Goal: Task Accomplishment & Management: Use online tool/utility

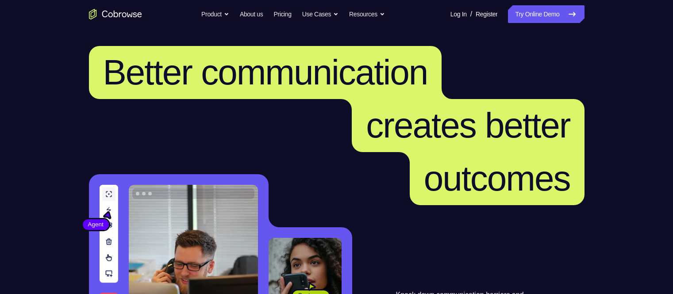
click at [520, 9] on link "Try Online Demo" at bounding box center [546, 14] width 76 height 18
click at [532, 10] on link "Try Online Demo" at bounding box center [546, 14] width 76 height 18
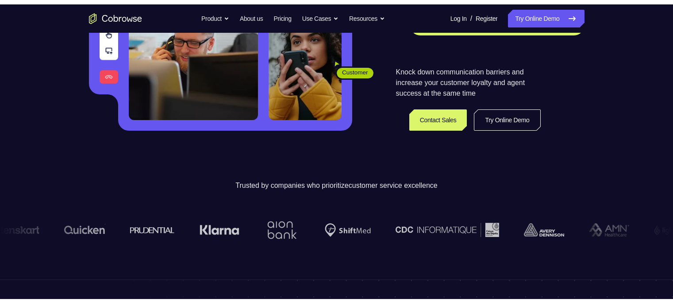
scroll to position [252, 0]
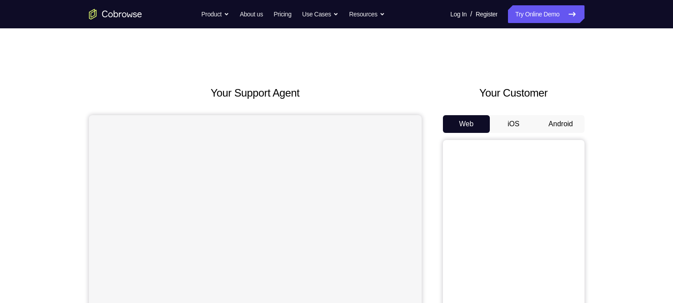
scroll to position [58, 0]
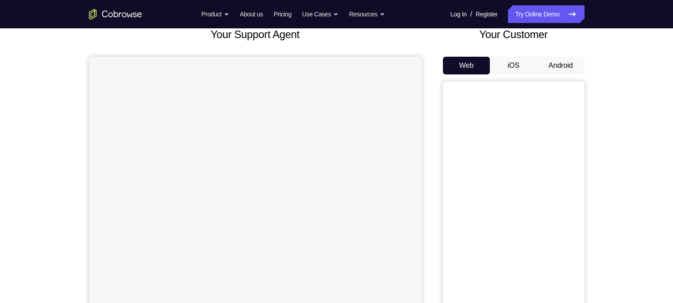
click at [552, 71] on button "Android" at bounding box center [560, 66] width 47 height 18
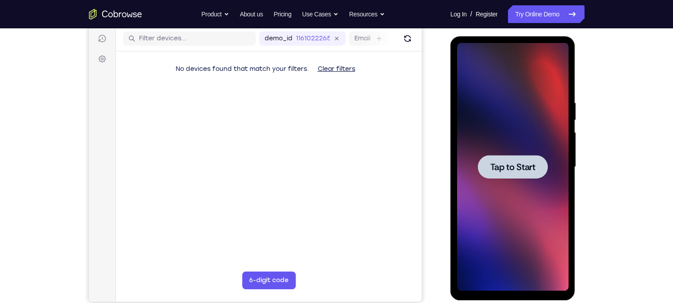
scroll to position [0, 0]
click at [530, 162] on span "Tap to Start" at bounding box center [512, 166] width 45 height 9
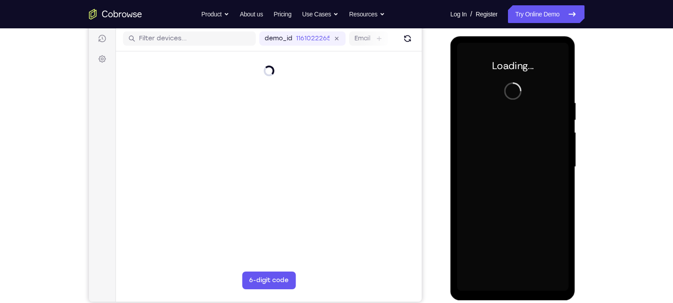
click at [530, 162] on div at bounding box center [512, 167] width 111 height 248
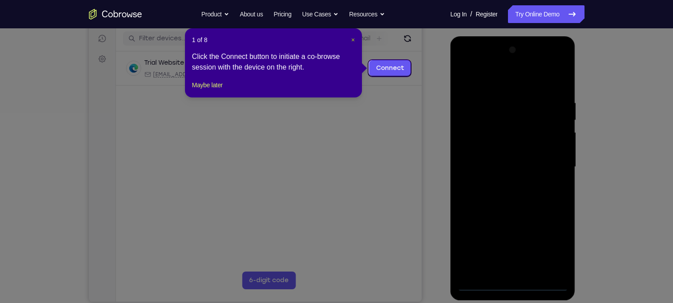
click at [351, 38] on span "×" at bounding box center [353, 39] width 4 height 7
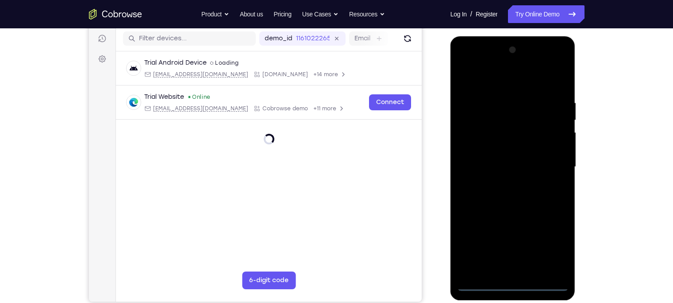
click at [518, 286] on div at bounding box center [512, 167] width 111 height 248
click at [555, 249] on div at bounding box center [512, 167] width 111 height 248
click at [477, 61] on div at bounding box center [512, 167] width 111 height 248
click at [549, 162] on div at bounding box center [512, 167] width 111 height 248
click at [507, 182] on div at bounding box center [512, 167] width 111 height 248
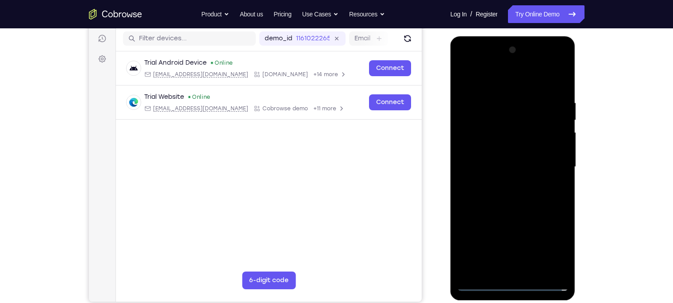
click at [497, 156] on div at bounding box center [512, 167] width 111 height 248
click at [498, 146] on div at bounding box center [512, 167] width 111 height 248
click at [500, 166] on div at bounding box center [512, 167] width 111 height 248
click at [513, 200] on div at bounding box center [512, 167] width 111 height 248
click at [512, 192] on div at bounding box center [512, 167] width 111 height 248
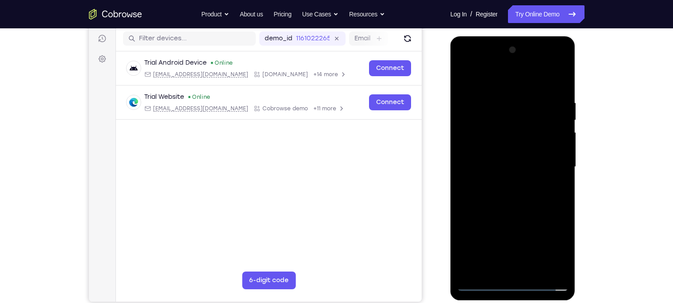
click at [512, 194] on div at bounding box center [512, 167] width 111 height 248
click at [510, 194] on div at bounding box center [512, 167] width 111 height 248
click at [526, 203] on div at bounding box center [512, 167] width 111 height 248
click at [536, 273] on div at bounding box center [512, 167] width 111 height 248
click at [533, 214] on div at bounding box center [512, 167] width 111 height 248
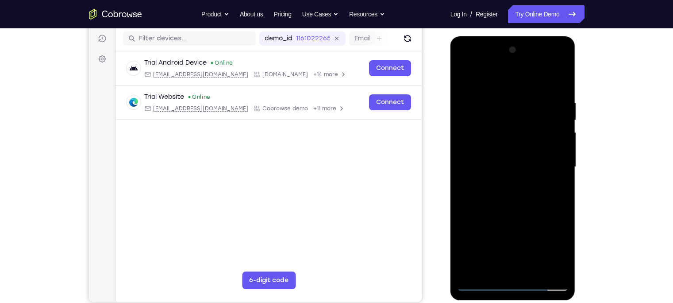
click at [465, 78] on div at bounding box center [512, 167] width 111 height 248
drag, startPoint x: 530, startPoint y: 200, endPoint x: 541, endPoint y: 115, distance: 85.2
click at [541, 115] on div at bounding box center [512, 167] width 111 height 248
drag, startPoint x: 531, startPoint y: 201, endPoint x: 539, endPoint y: 132, distance: 69.5
click at [539, 132] on div at bounding box center [512, 167] width 111 height 248
